Goal: Information Seeking & Learning: Learn about a topic

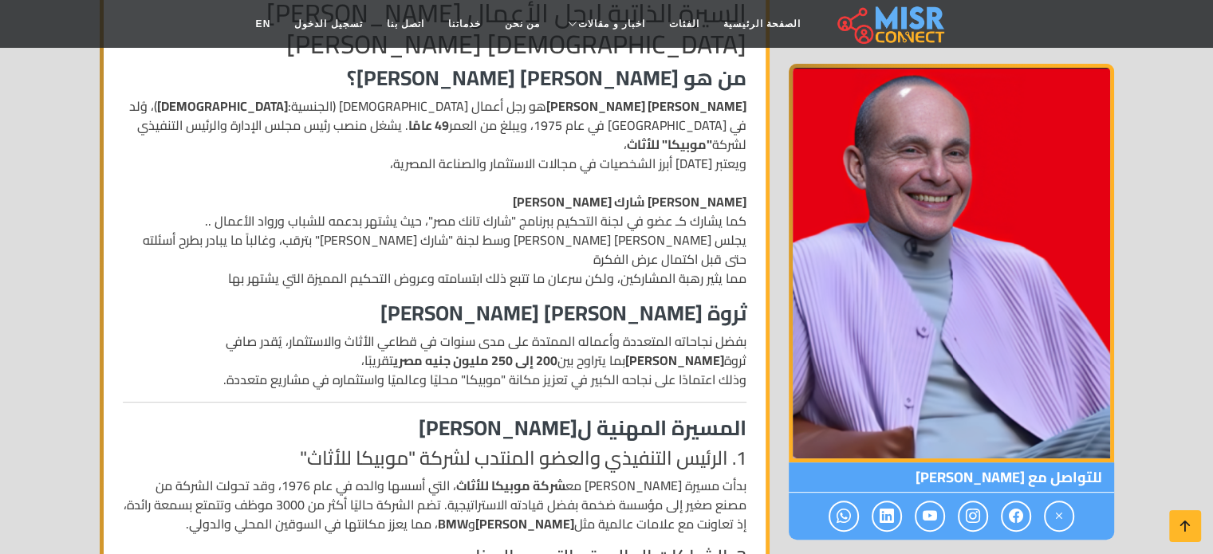
scroll to position [520, 0]
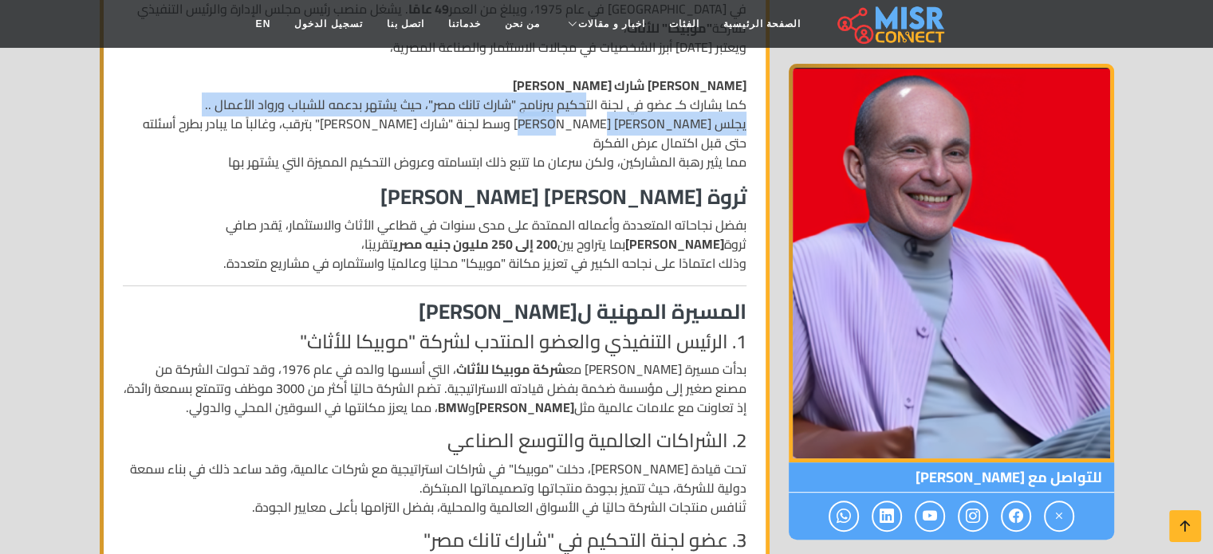
drag, startPoint x: 577, startPoint y: 104, endPoint x: 579, endPoint y: 129, distance: 25.6
click at [579, 129] on p "[PERSON_NAME] [PERSON_NAME] هو رجل أعمال [DEMOGRAPHIC_DATA] (الجنسية: [DEMOGRAP…" at bounding box center [435, 75] width 624 height 191
click at [577, 129] on p "[PERSON_NAME] [PERSON_NAME] هو رجل أعمال [DEMOGRAPHIC_DATA] (الجنسية: [DEMOGRAP…" at bounding box center [435, 75] width 624 height 191
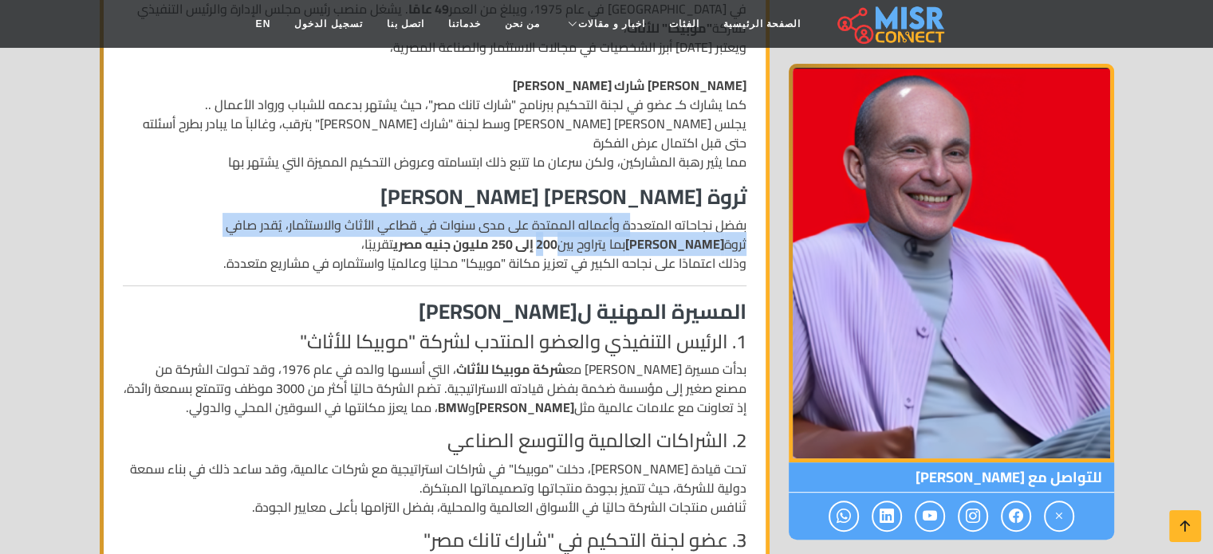
drag, startPoint x: 622, startPoint y: 229, endPoint x: 616, endPoint y: 245, distance: 17.2
click at [616, 245] on p "بفضل نجاحاته المتعددة وأعماله الممتدة على مدى سنوات في قطاعي الأثاث والاستثمار،…" at bounding box center [435, 243] width 624 height 57
click at [558, 245] on strong "200 إلى 250 مليون جنيه مصري" at bounding box center [475, 244] width 164 height 24
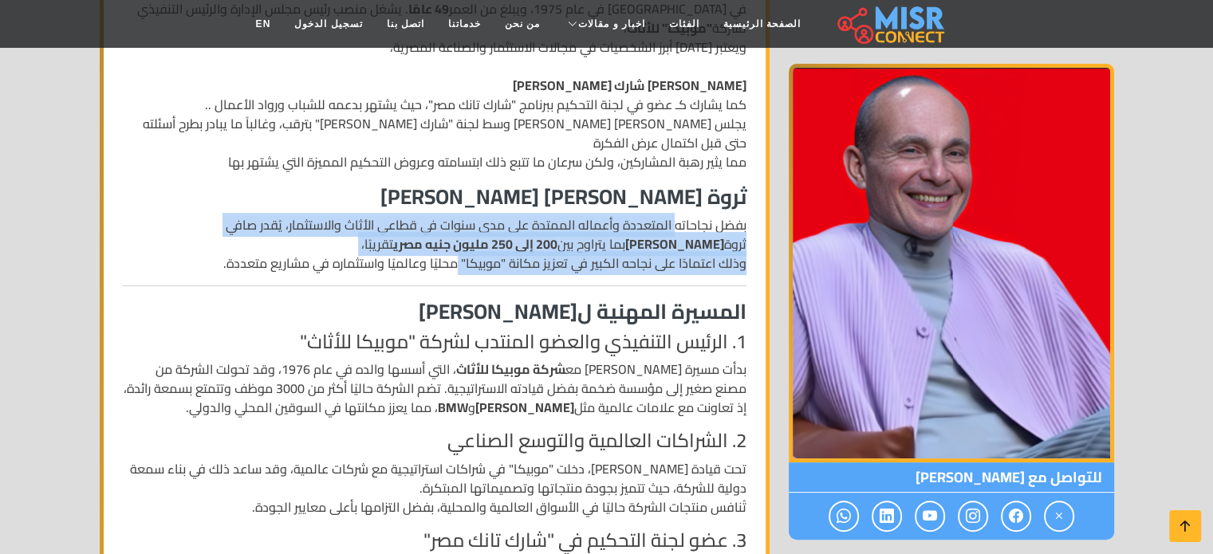
drag, startPoint x: 667, startPoint y: 227, endPoint x: 438, endPoint y: 261, distance: 231.5
click at [438, 261] on p "بفضل نجاحاته المتعددة وأعماله الممتدة على مدى سنوات في قطاعي الأثاث والاستثمار،…" at bounding box center [435, 243] width 624 height 57
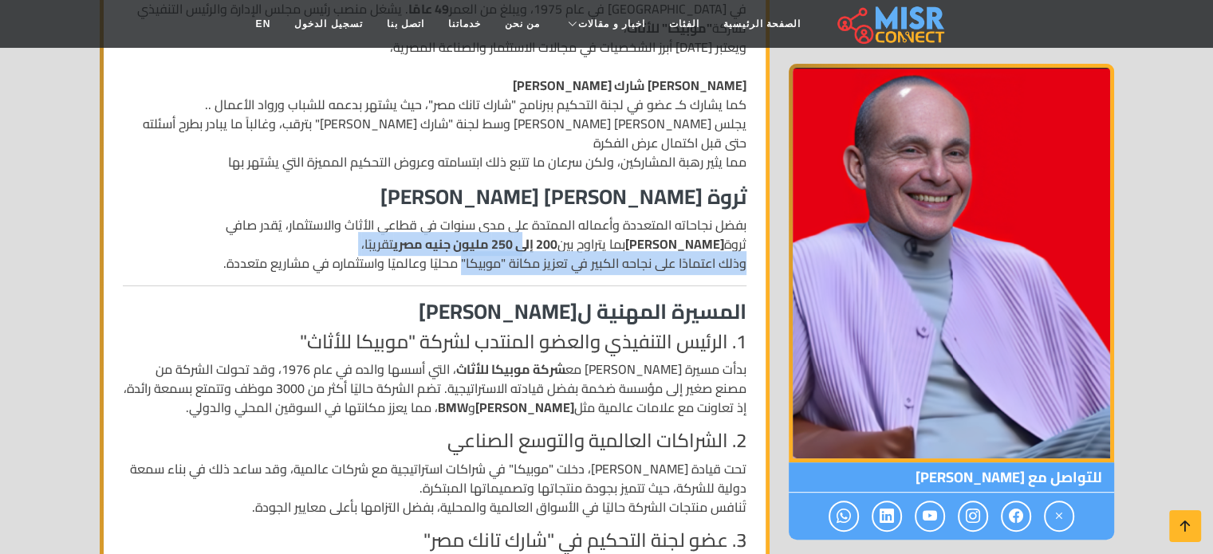
drag, startPoint x: 589, startPoint y: 238, endPoint x: 445, endPoint y: 268, distance: 147.5
click at [445, 268] on p "بفضل نجاحاته المتعددة وأعماله الممتدة على مدى سنوات في قطاعي الأثاث والاستثمار،…" at bounding box center [435, 243] width 624 height 57
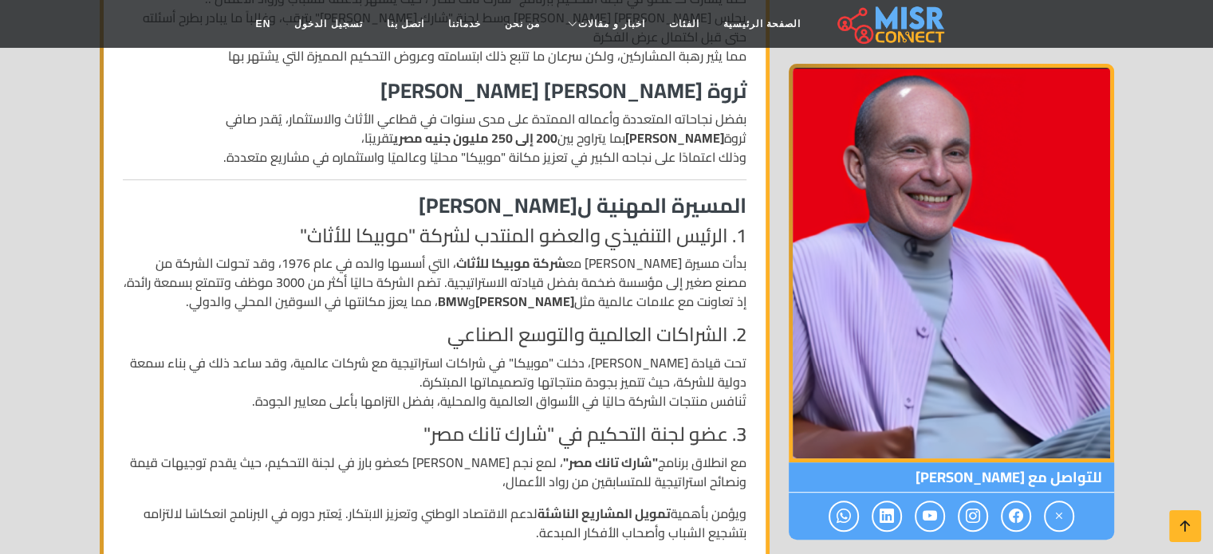
scroll to position [733, 0]
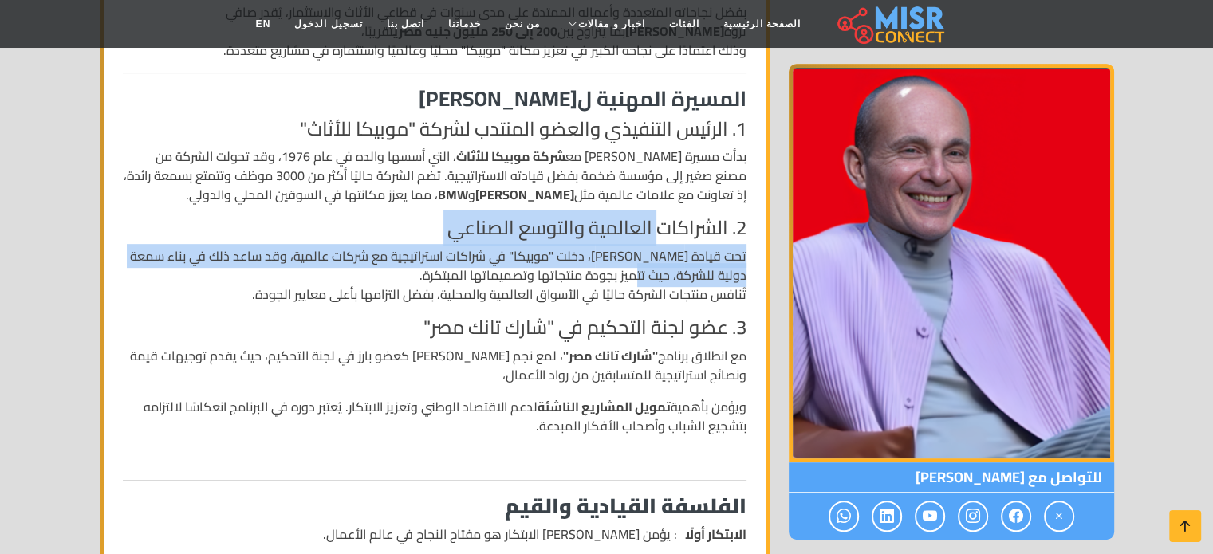
drag, startPoint x: 649, startPoint y: 270, endPoint x: 613, endPoint y: 311, distance: 54.8
click at [613, 311] on div "السيرة الذاتية لرجل الأعمال [PERSON_NAME][DEMOGRAPHIC_DATA] [PERSON_NAME] من هو…" at bounding box center [434, 509] width 643 height 1709
click at [613, 304] on p "تحت قيادة [PERSON_NAME]، دخلت "موبيكا" في شراكات استراتيجية مع شركات عالمية، وق…" at bounding box center [435, 274] width 624 height 57
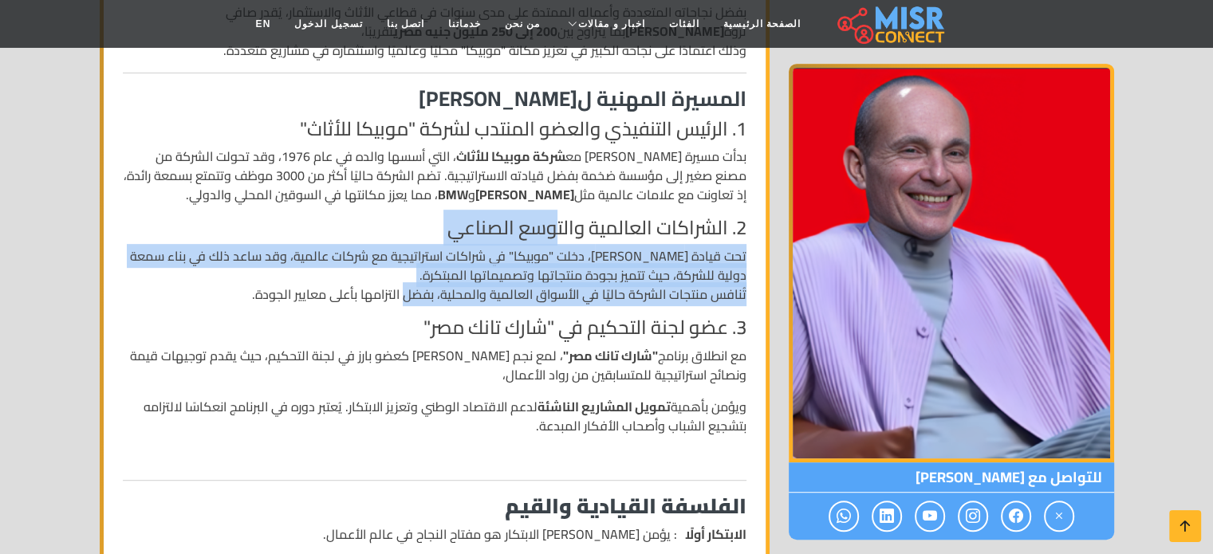
drag, startPoint x: 543, startPoint y: 275, endPoint x: 383, endPoint y: 337, distance: 172.0
click at [383, 337] on div "السيرة الذاتية لرجل الأعمال [PERSON_NAME][DEMOGRAPHIC_DATA] [PERSON_NAME] من هو…" at bounding box center [434, 509] width 643 height 1709
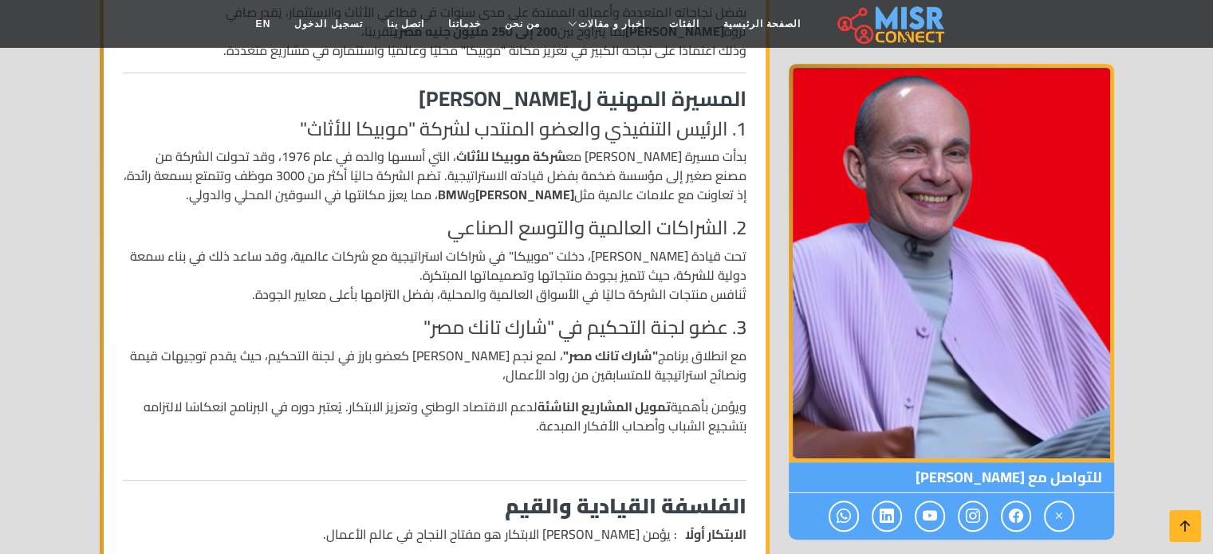
click at [380, 304] on p "تحت قيادة [PERSON_NAME]، دخلت "موبيكا" في شراكات استراتيجية مع شركات عالمية، وق…" at bounding box center [435, 274] width 624 height 57
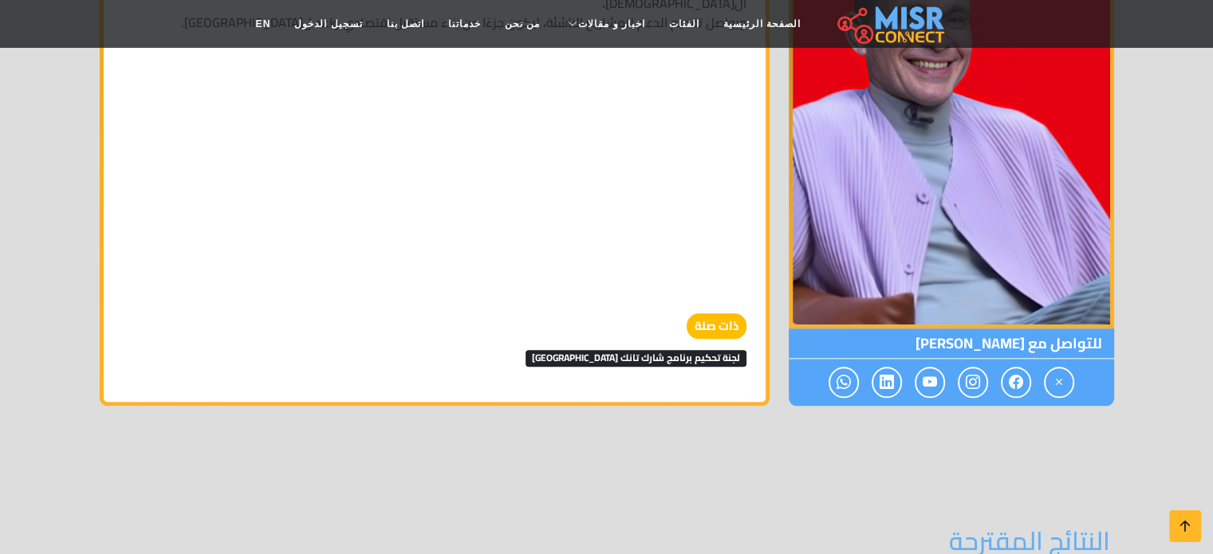
scroll to position [1796, 0]
